Goal: Find specific page/section: Find specific page/section

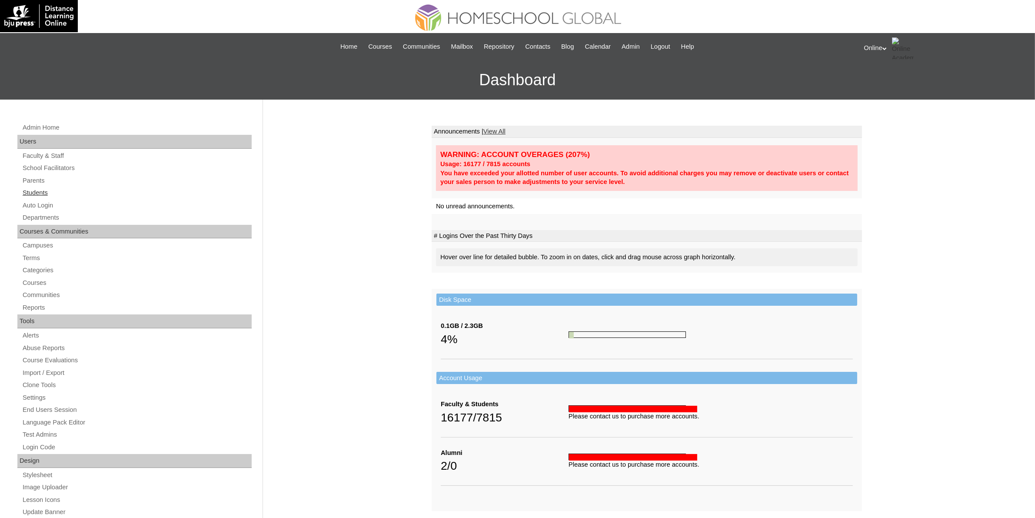
click at [38, 193] on link "Students" at bounding box center [137, 192] width 230 height 11
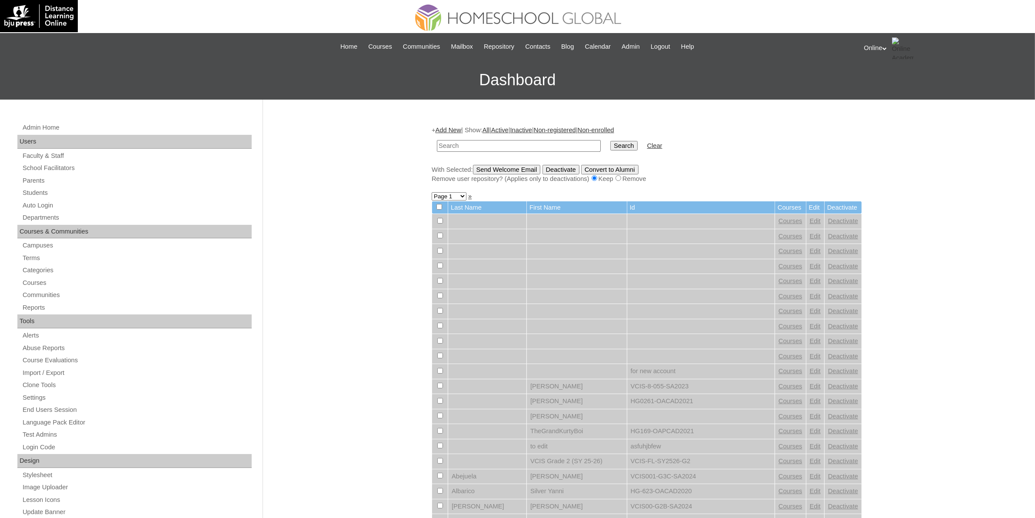
click at [460, 147] on input "text" at bounding box center [519, 146] width 164 height 12
type input "HG0311-OACAD2024"
click at [610, 146] on input "Search" at bounding box center [623, 146] width 27 height 10
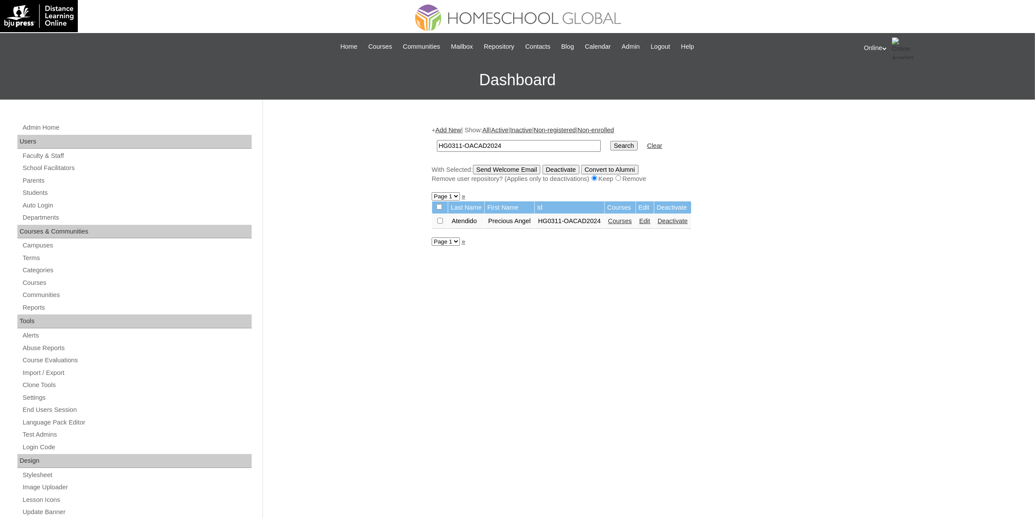
click at [632, 219] on link "Courses" at bounding box center [620, 220] width 24 height 7
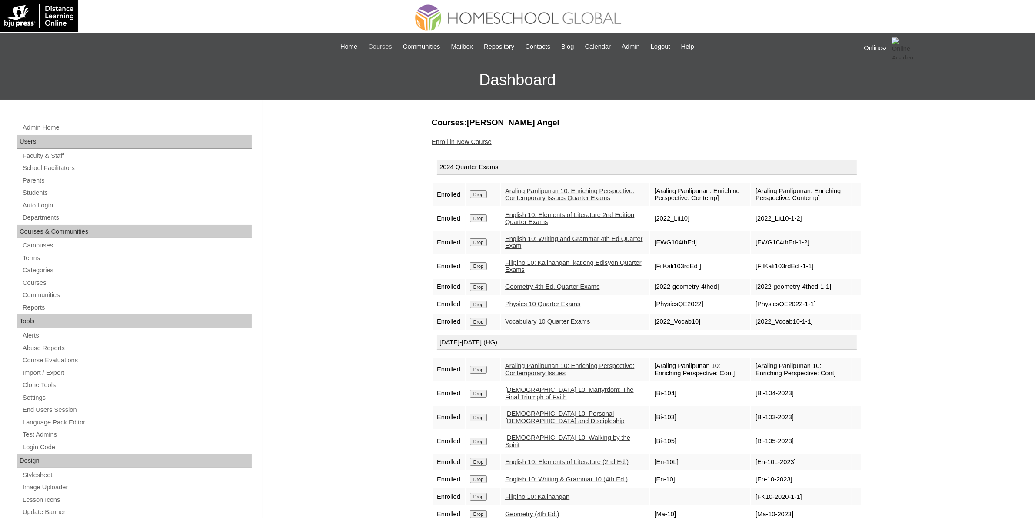
click at [373, 48] on span "Courses" at bounding box center [380, 47] width 24 height 10
